Goal: Navigation & Orientation: Go to known website

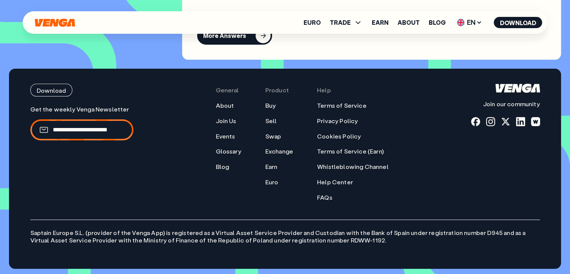
scroll to position [3053, 0]
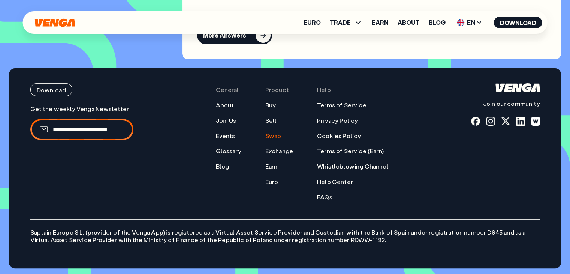
click at [273, 132] on link "Swap" at bounding box center [273, 136] width 16 height 8
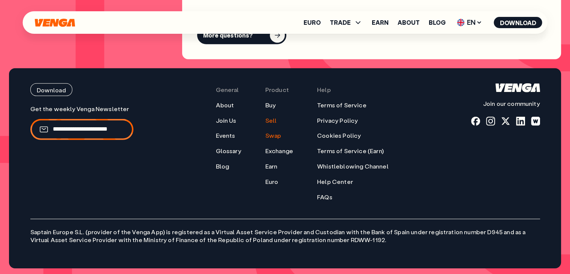
scroll to position [2230, 0]
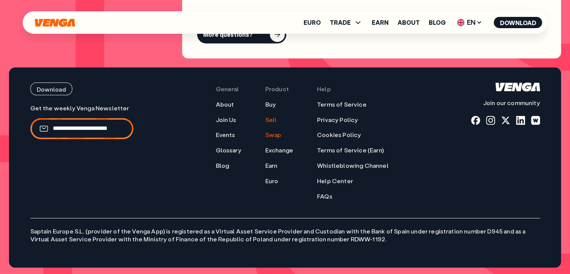
click at [270, 118] on link "Sell" at bounding box center [271, 120] width 12 height 8
click at [274, 103] on link "Buy" at bounding box center [270, 104] width 10 height 8
click at [273, 117] on link "Sell" at bounding box center [271, 120] width 12 height 8
click at [273, 105] on link "Buy" at bounding box center [270, 104] width 10 height 8
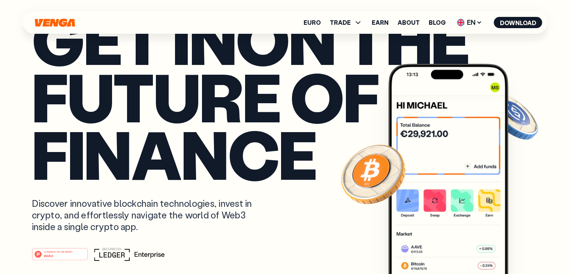
scroll to position [551, 0]
